Goal: Information Seeking & Learning: Learn about a topic

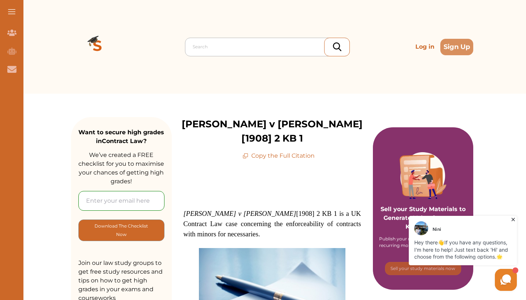
scroll to position [0, 0]
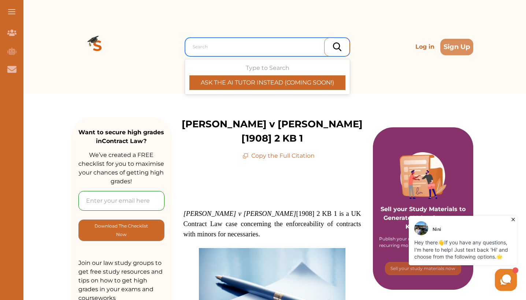
click at [205, 46] on div "Search" at bounding box center [269, 47] width 153 height 7
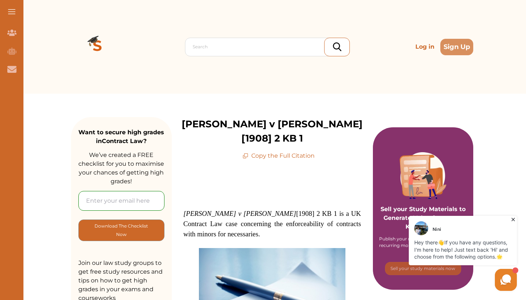
drag, startPoint x: 230, startPoint y: 209, endPoint x: 233, endPoint y: 216, distance: 7.7
click at [233, 216] on h1 "Nash v Inman [1908] 2 KB 1 is a UK Contract Law case concerning the enforceabil…" at bounding box center [272, 224] width 178 height 31
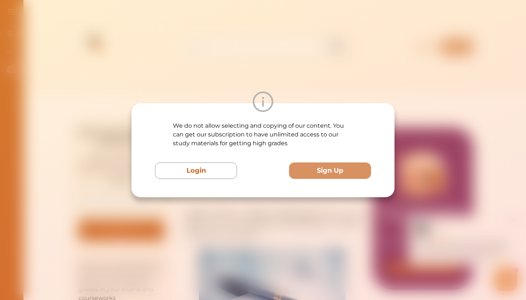
click at [224, 215] on div "We do not allow selecting and copying of our content. You can get our subscript…" at bounding box center [263, 150] width 526 height 300
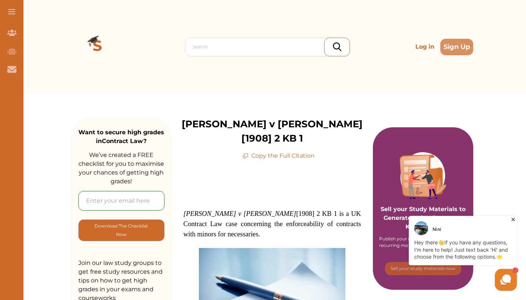
click at [232, 210] on span "Nash v Inman [1908] 2 KB 1 is a UK Contract Law case concerning the enforceabil…" at bounding box center [272, 224] width 178 height 28
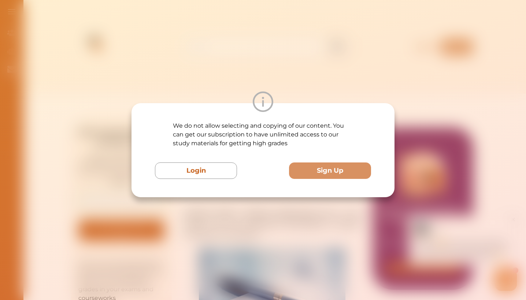
click at [232, 210] on div "We do not allow selecting and copying of our content. You can get our subscript…" at bounding box center [263, 150] width 526 height 300
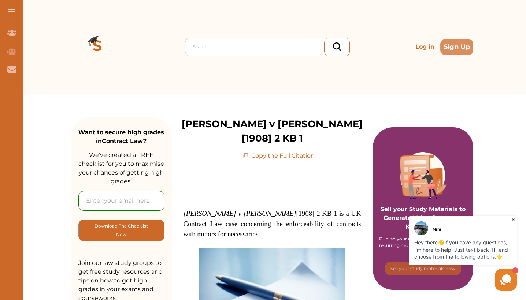
click at [238, 48] on div at bounding box center [269, 47] width 153 height 10
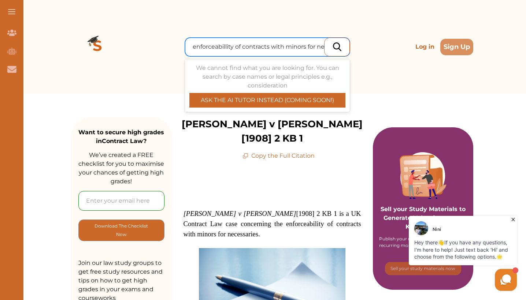
scroll to position [0, 7]
type input "enforceabillity of contracts with minors for necessaries"
click at [333, 51] on div at bounding box center [337, 47] width 26 height 19
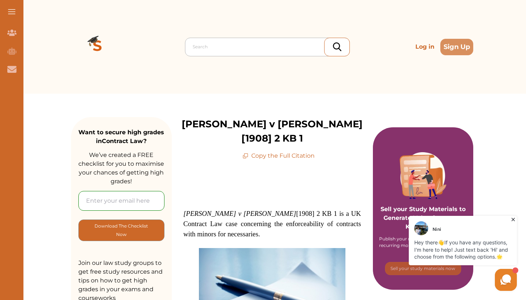
click at [306, 46] on div at bounding box center [269, 47] width 153 height 10
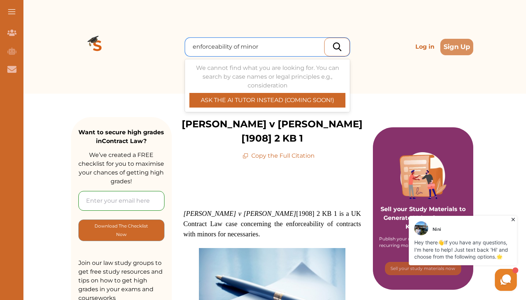
type input "enforceability of minor"
click at [341, 49] on div at bounding box center [337, 47] width 26 height 19
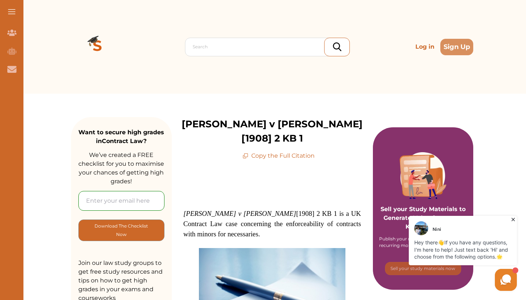
click at [14, 16] on button at bounding box center [11, 11] width 23 height 23
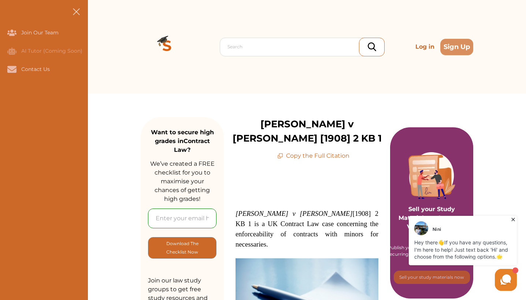
click at [75, 14] on span at bounding box center [76, 14] width 9 height 1
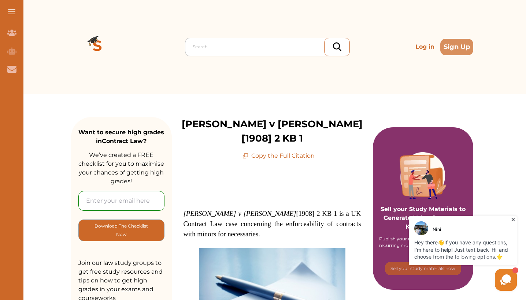
click at [263, 40] on div "Search" at bounding box center [267, 47] width 165 height 19
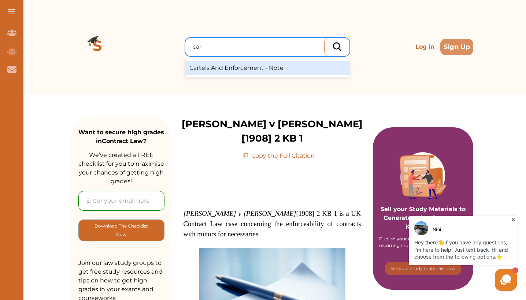
type input "carb"
click at [244, 64] on div "Carlill v Carbolic Smoke Ball co 1893 - CaseStudy" at bounding box center [267, 68] width 165 height 15
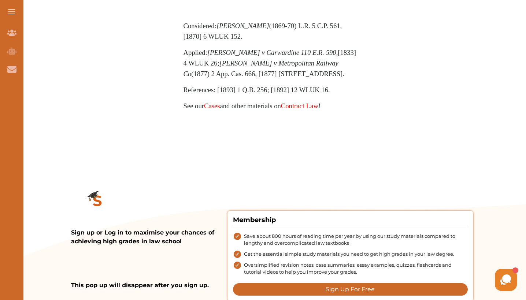
scroll to position [783, 0]
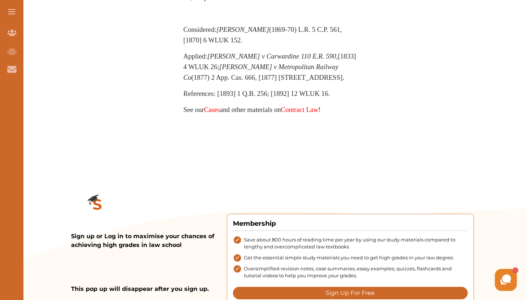
click at [215, 111] on link "Cases" at bounding box center [212, 110] width 16 height 8
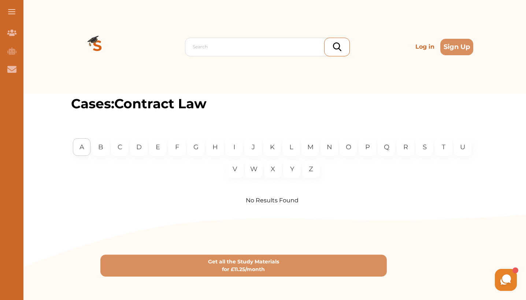
click at [85, 147] on div "A" at bounding box center [82, 147] width 18 height 18
click at [104, 144] on div "B" at bounding box center [101, 147] width 18 height 18
click at [123, 145] on div "C" at bounding box center [120, 147] width 18 height 18
click at [139, 148] on p "D" at bounding box center [138, 147] width 5 height 10
click at [156, 148] on p "E" at bounding box center [158, 147] width 4 height 10
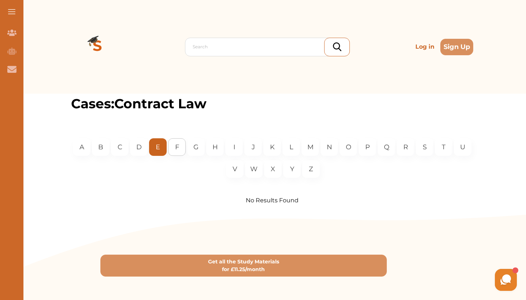
click at [182, 149] on div "F" at bounding box center [177, 147] width 18 height 18
click at [200, 146] on div "G" at bounding box center [196, 147] width 18 height 18
click at [214, 147] on p "H" at bounding box center [214, 147] width 5 height 10
click at [236, 147] on div "I" at bounding box center [234, 147] width 18 height 18
click at [96, 42] on img at bounding box center [97, 47] width 53 height 53
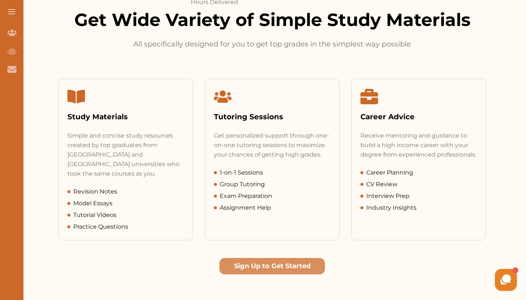
scroll to position [307, 0]
